Goal: Find specific page/section: Find specific page/section

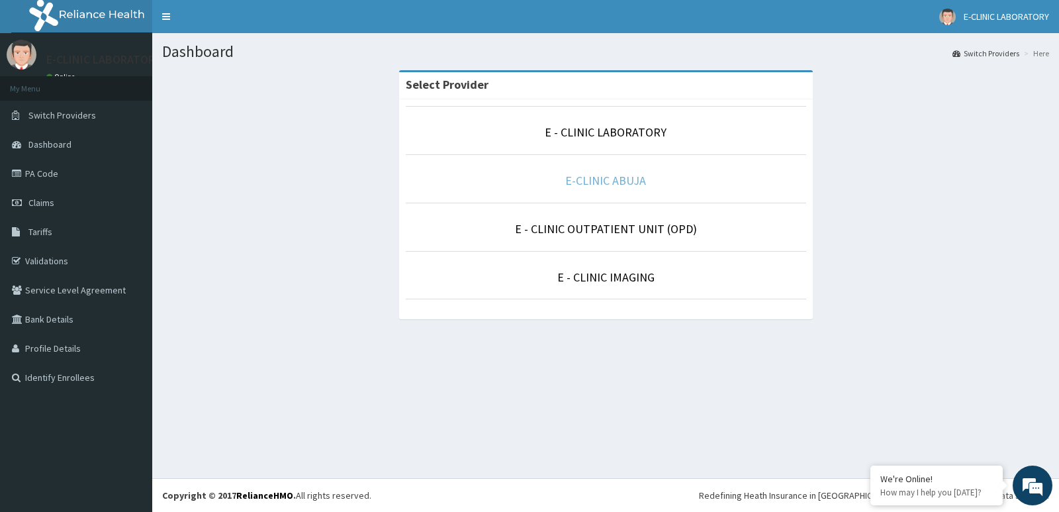
click at [604, 181] on link "E-CLINIC ABUJA" at bounding box center [605, 180] width 81 height 15
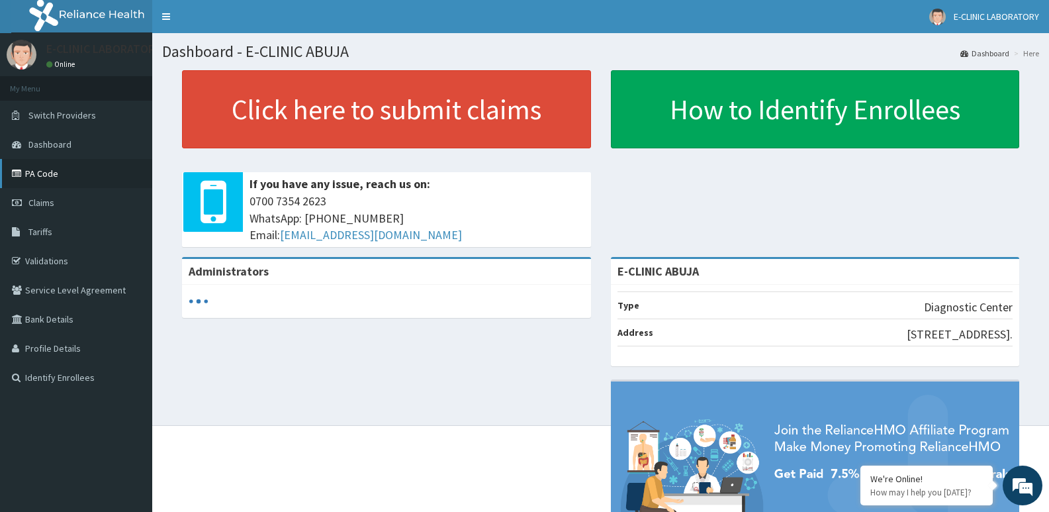
click at [38, 171] on link "PA Code" at bounding box center [76, 173] width 152 height 29
